Goal: Task Accomplishment & Management: Complete application form

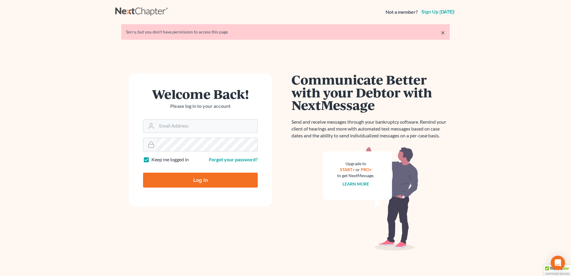
type input "[EMAIL_ADDRESS][DOMAIN_NAME]"
click at [198, 177] on input "Log In" at bounding box center [200, 180] width 115 height 15
type input "Thinking..."
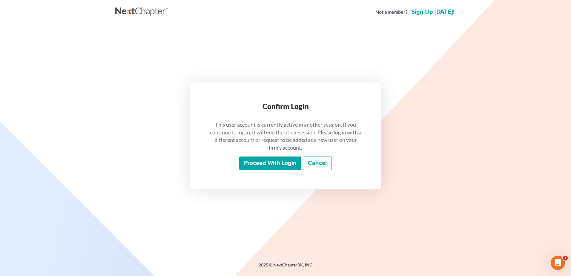
click at [282, 163] on input "Proceed with login" at bounding box center [270, 163] width 62 height 14
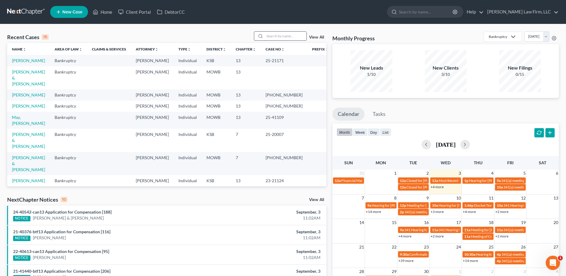
click at [275, 37] on input "search" at bounding box center [286, 36] width 42 height 9
type input "Leon"
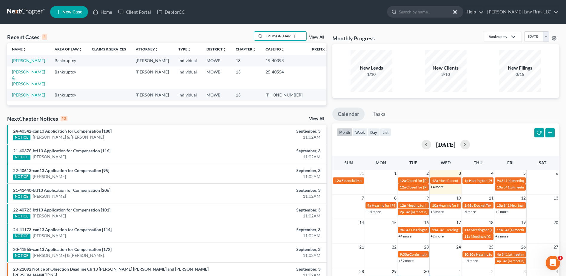
click at [27, 71] on link "Leon, Christopher & Ericca" at bounding box center [28, 77] width 33 height 17
select select "6"
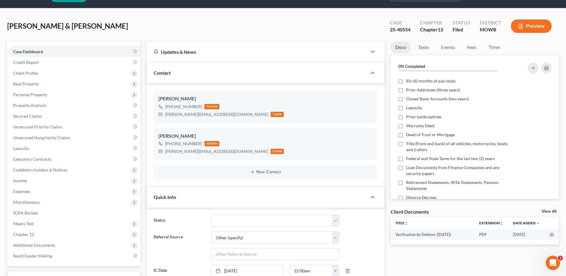
scroll to position [15, 0]
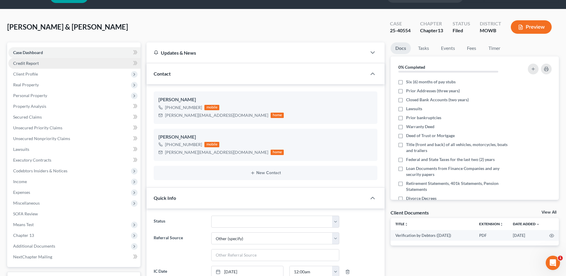
click at [20, 62] on span "Credit Report" at bounding box center [26, 63] width 26 height 5
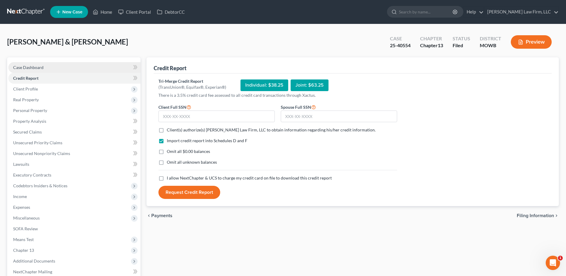
click at [27, 67] on span "Case Dashboard" at bounding box center [28, 67] width 30 height 5
select select "6"
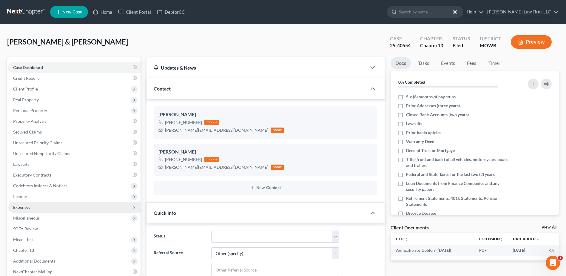
click at [18, 210] on span "Expenses" at bounding box center [74, 207] width 132 height 11
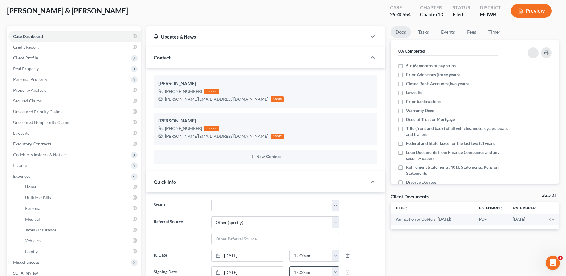
scroll to position [30, 0]
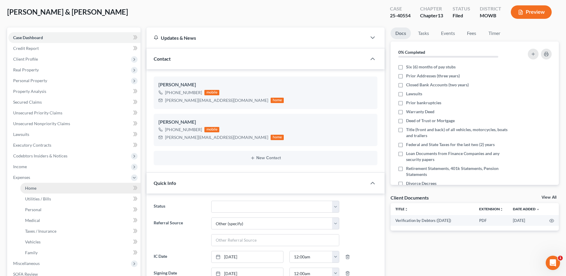
click at [32, 186] on span "Home" at bounding box center [30, 187] width 11 height 5
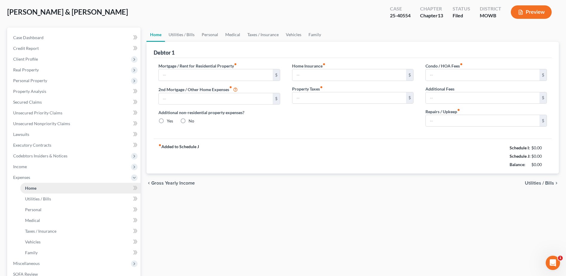
scroll to position [6, 0]
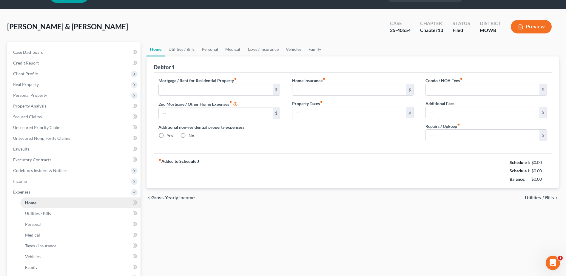
type input "2,980.88"
type input "0.00"
radio input "true"
type input "0.00"
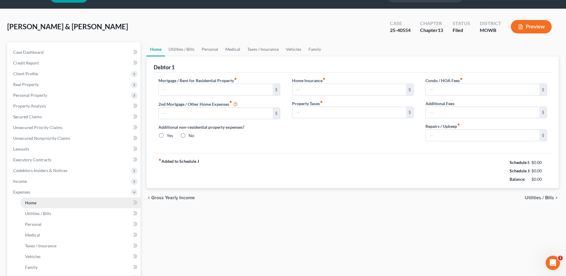
type input "70.00"
type input "0.00"
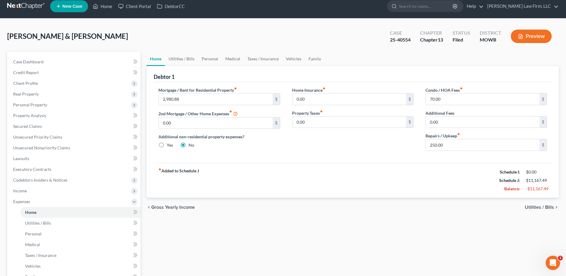
scroll to position [0, 0]
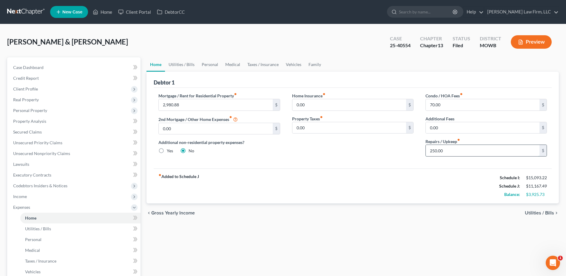
click at [451, 152] on input "250.00" at bounding box center [483, 150] width 114 height 11
type input "100.00"
click at [180, 65] on link "Utilities / Bills" at bounding box center [181, 64] width 33 height 14
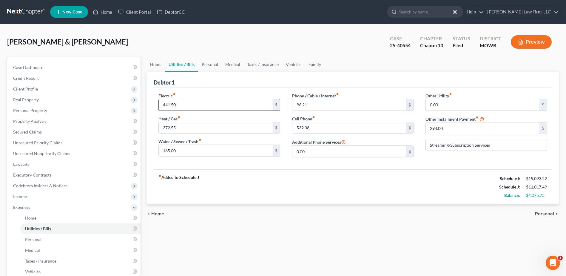
click at [190, 107] on input "441.50" at bounding box center [216, 104] width 114 height 11
type input "250.00"
click at [192, 128] on input "372.55" at bounding box center [216, 127] width 114 height 11
type input "75.00"
click at [188, 153] on input "165.00" at bounding box center [216, 150] width 114 height 11
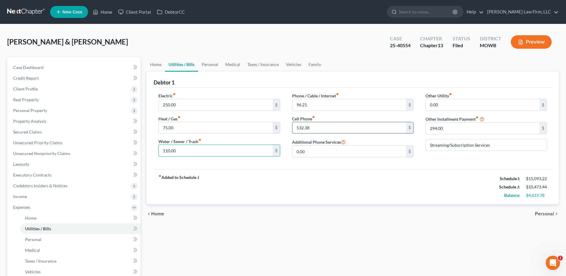
type input "110.00"
click at [328, 126] on input "532.38" at bounding box center [350, 127] width 114 height 11
type input "420.00"
click at [206, 65] on link "Personal" at bounding box center [210, 64] width 24 height 14
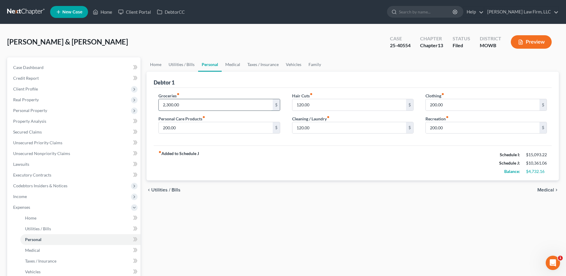
click at [204, 100] on input "2,300.00" at bounding box center [216, 104] width 114 height 11
type input "1,800.00"
click at [205, 130] on input "200.00" at bounding box center [216, 127] width 114 height 11
type input "25.00"
click at [318, 106] on input "120.00" at bounding box center [350, 104] width 114 height 11
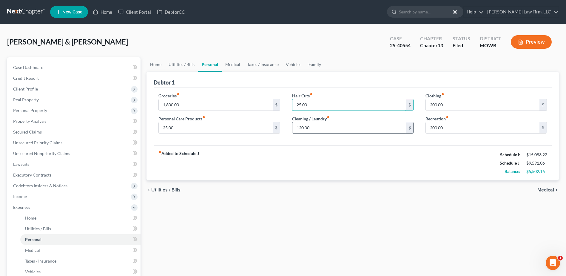
type input "25.00"
click at [324, 128] on input "120.00" at bounding box center [350, 127] width 114 height 11
type input "40.00"
click at [461, 105] on input "200.00" at bounding box center [483, 104] width 114 height 11
type input "105.00"
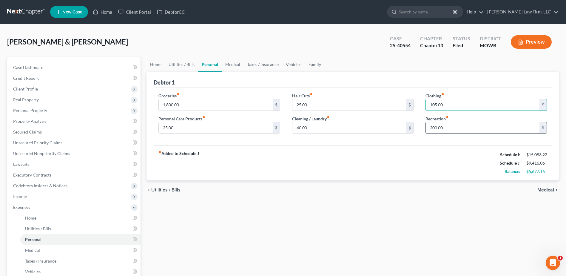
click at [468, 128] on input "200.00" at bounding box center [483, 127] width 114 height 11
type input "100.00"
click at [232, 65] on link "Medical" at bounding box center [233, 64] width 22 height 14
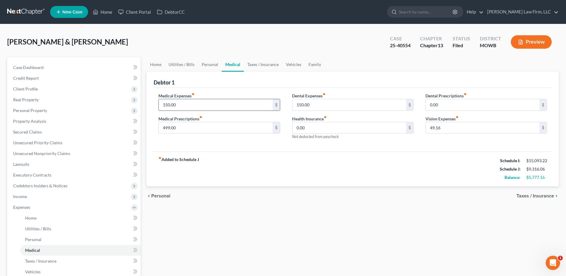
click at [193, 102] on input "150.00" at bounding box center [216, 104] width 114 height 11
type input "720.00"
click at [184, 126] on input "499.00" at bounding box center [216, 127] width 114 height 11
type input "15.00"
click at [329, 130] on input "0.00" at bounding box center [350, 127] width 114 height 11
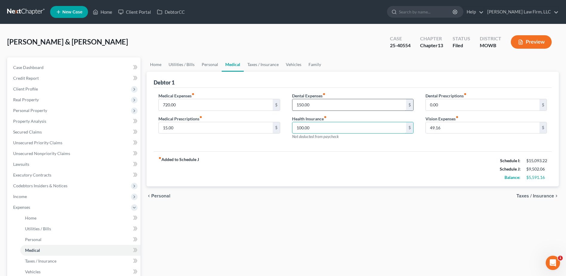
type input "100.00"
click at [345, 109] on input "150.00" at bounding box center [350, 104] width 114 height 11
type input "30.00"
click at [456, 129] on input "49.16" at bounding box center [483, 127] width 114 height 11
type input "20.00"
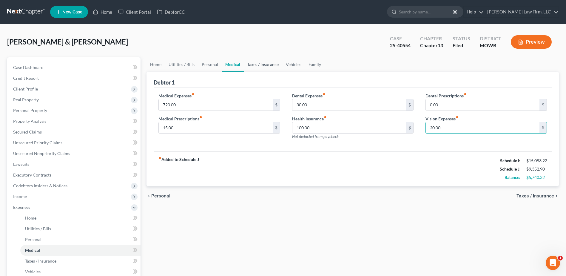
click at [262, 64] on link "Taxes / Insurance" at bounding box center [263, 64] width 39 height 14
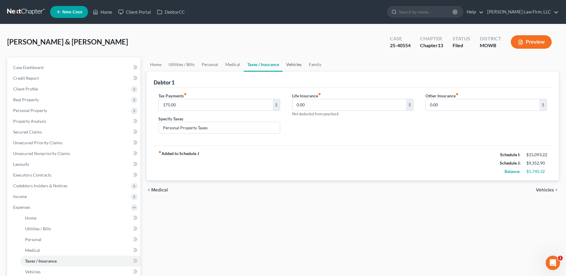
click at [293, 64] on link "Vehicles" at bounding box center [294, 64] width 23 height 14
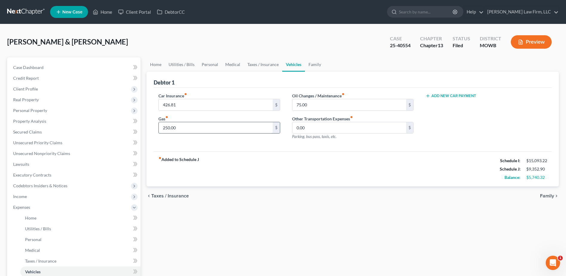
click at [192, 129] on input "250.00" at bounding box center [216, 127] width 114 height 11
type input "200.00"
click at [328, 108] on input "75.00" at bounding box center [350, 104] width 114 height 11
type input "73.15"
click at [261, 66] on link "Taxes / Insurance" at bounding box center [263, 64] width 39 height 14
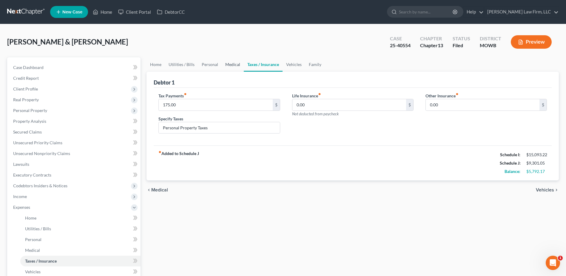
click at [239, 66] on link "Medical" at bounding box center [233, 64] width 22 height 14
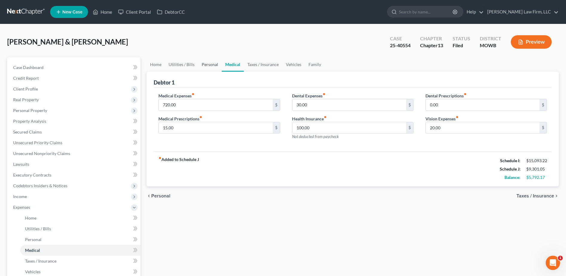
click at [213, 65] on link "Personal" at bounding box center [210, 64] width 24 height 14
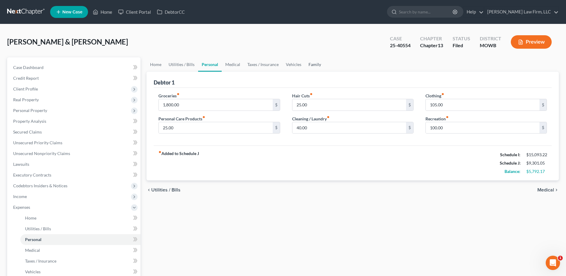
click at [308, 65] on link "Family" at bounding box center [315, 64] width 20 height 14
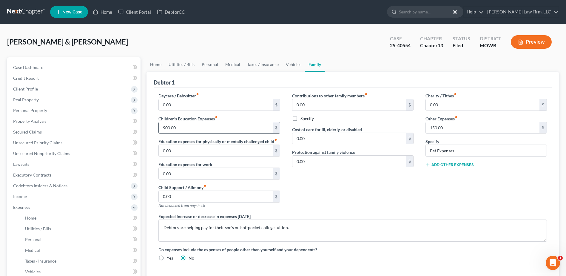
click at [196, 127] on input "900.00" at bounding box center [216, 127] width 114 height 11
click at [185, 105] on input "0.00" at bounding box center [216, 104] width 114 height 11
type input "1,200.00"
click at [193, 130] on input "900.00" at bounding box center [216, 127] width 114 height 11
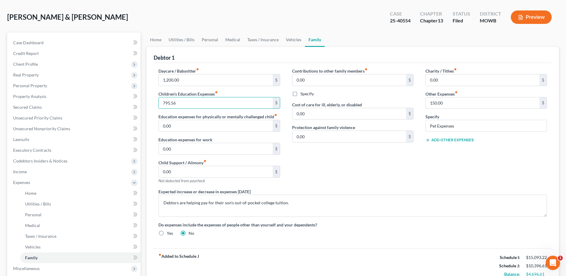
scroll to position [22, 0]
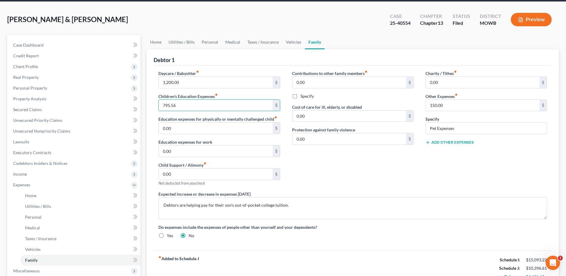
type input "795.56"
click at [365, 177] on div "Contributions to other family members fiber_manual_record 0.00 $ Specify Cost o…" at bounding box center [352, 130] width 133 height 121
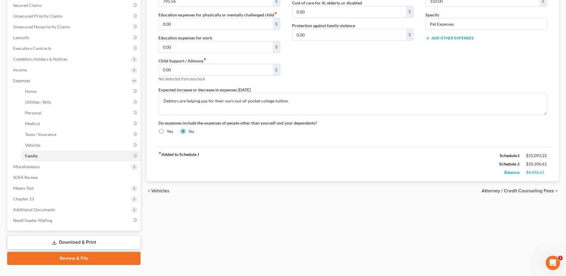
scroll to position [138, 0]
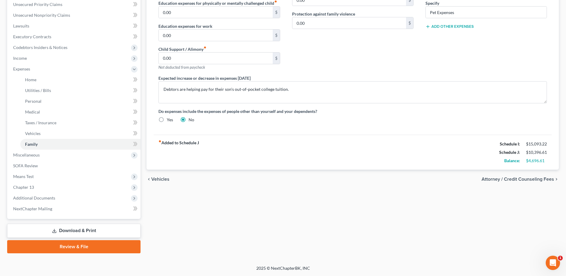
click at [87, 231] on link "Download & Print" at bounding box center [73, 231] width 133 height 14
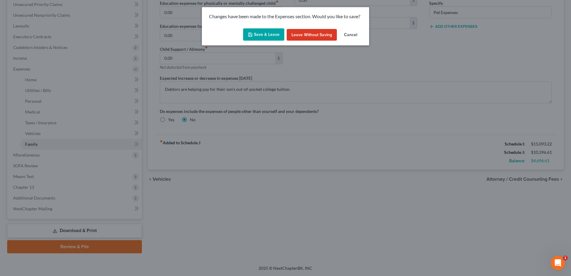
click at [269, 37] on button "Save & Leave" at bounding box center [263, 34] width 41 height 13
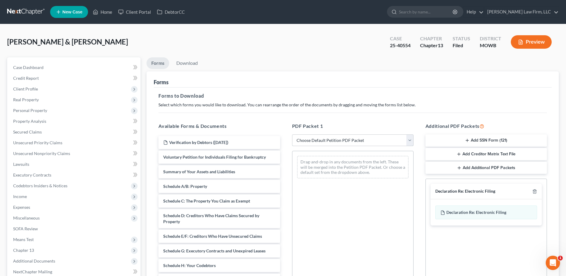
click at [348, 137] on select "Choose Default Petition PDF Packet Complete Bankruptcy Petition (all forms and …" at bounding box center [353, 140] width 122 height 12
select select "2"
click at [292, 134] on select "Choose Default Petition PDF Packet Complete Bankruptcy Petition (all forms and …" at bounding box center [353, 140] width 122 height 12
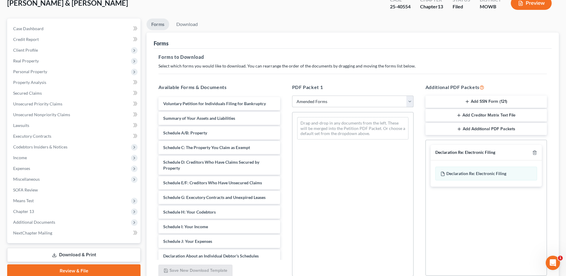
scroll to position [90, 0]
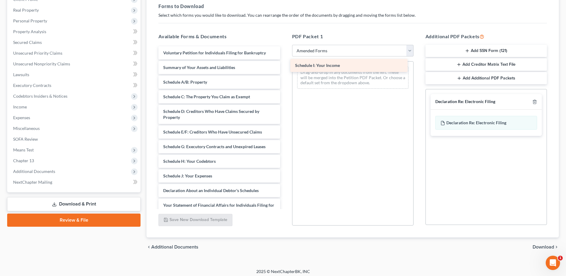
drag, startPoint x: 191, startPoint y: 172, endPoint x: 323, endPoint y: 61, distance: 172.1
click at [285, 61] on div "Schedule I: Your Income Voluntary Petition for Individuals Filing for Bankruptc…" at bounding box center [219, 171] width 131 height 250
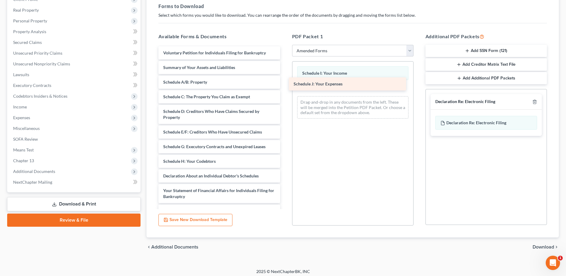
drag, startPoint x: 197, startPoint y: 177, endPoint x: 326, endPoint y: 85, distance: 158.6
click at [285, 85] on div "Schedule J: Your Expenses Voluntary Petition for Individuals Filing for Bankrup…" at bounding box center [219, 164] width 131 height 236
click at [535, 101] on polyline "button" at bounding box center [535, 101] width 4 height 0
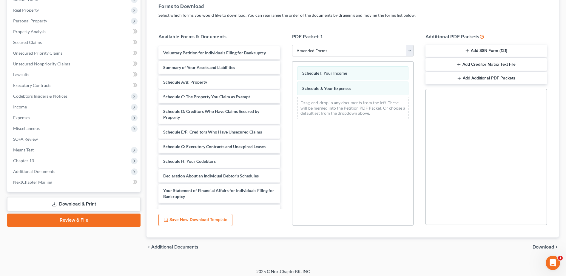
click at [545, 248] on span "Download" at bounding box center [543, 247] width 21 height 5
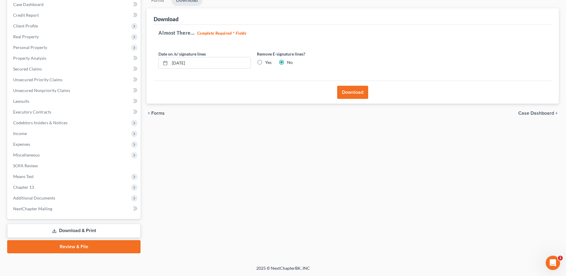
scroll to position [63, 0]
click at [343, 87] on button "Download" at bounding box center [352, 92] width 31 height 13
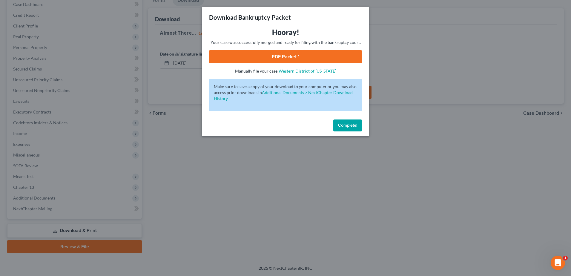
click at [295, 54] on link "PDF Packet 1" at bounding box center [285, 56] width 153 height 13
click at [348, 126] on span "Complete!" at bounding box center [347, 125] width 19 height 5
